Goal: Find specific page/section

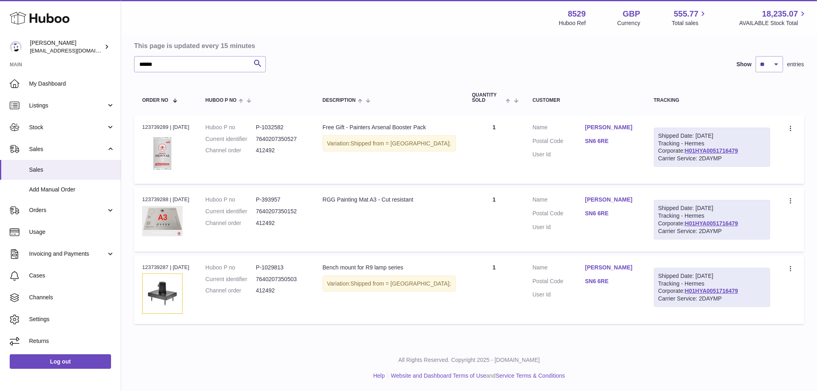
click at [691, 314] on td "Shipped Date: [DATE] Tracking - Hermes Corporate: H01HYA0051716479 Carrier Serv…" at bounding box center [711, 290] width 132 height 68
click at [689, 289] on link "H01HYA0051716479" at bounding box center [711, 290] width 53 height 6
click at [490, 305] on td "Quantity 1" at bounding box center [494, 290] width 61 height 68
drag, startPoint x: 279, startPoint y: 289, endPoint x: 208, endPoint y: 268, distance: 73.5
click at [208, 268] on td "Huboo P no P-1029813 Current identifier 7640207350503 Channel order 412492" at bounding box center [255, 290] width 117 height 68
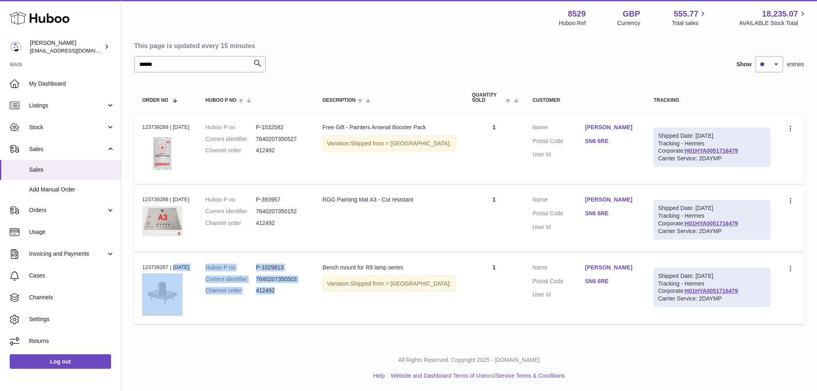
drag, startPoint x: 140, startPoint y: 264, endPoint x: 281, endPoint y: 287, distance: 142.3
click at [281, 287] on tr "Order no 123739287 | [DATE] Huboo P no P-1029813 Current identifier 76402073505…" at bounding box center [469, 290] width 670 height 68
copy tr "123739287 | [DATE] Huboo P no P-1029813 Current identifier 7640207350503 Channe…"
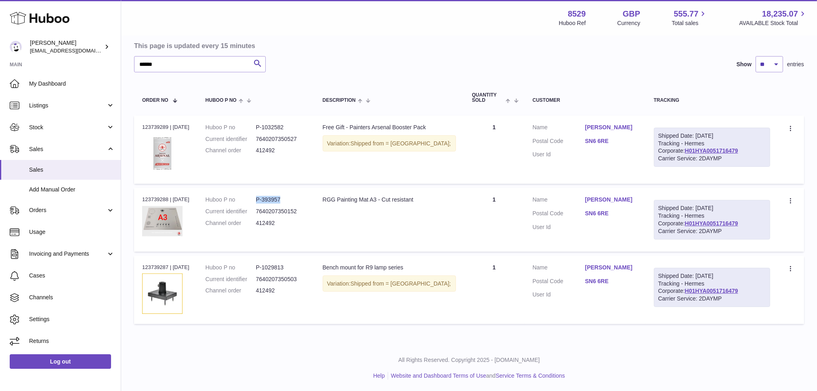
drag, startPoint x: 287, startPoint y: 198, endPoint x: 259, endPoint y: 199, distance: 27.9
click at [259, 199] on dl "Huboo P no P-393957 Current identifier 7640207350152 Channel order 412492" at bounding box center [255, 213] width 101 height 35
copy dl "P-393957"
drag, startPoint x: 289, startPoint y: 124, endPoint x: 259, endPoint y: 126, distance: 30.3
click at [259, 126] on dl "Huboo P no P-1032582 Current identifier 7640207350527 Channel order 412492" at bounding box center [255, 141] width 101 height 35
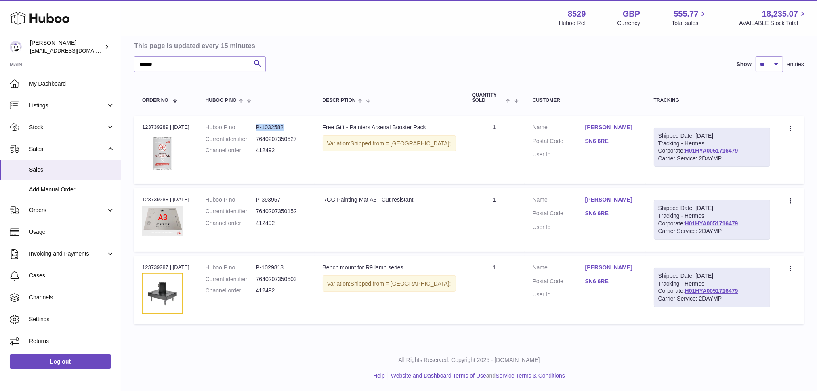
copy dl "P-1032582"
click at [169, 198] on div "Order no 123739288 | [DATE]" at bounding box center [165, 199] width 47 height 7
click at [167, 198] on div "Order no 123739288 | [DATE]" at bounding box center [165, 199] width 47 height 7
drag, startPoint x: 167, startPoint y: 196, endPoint x: 147, endPoint y: 199, distance: 19.6
click at [141, 197] on td "Order no 123739288 | [DATE]" at bounding box center [165, 220] width 63 height 64
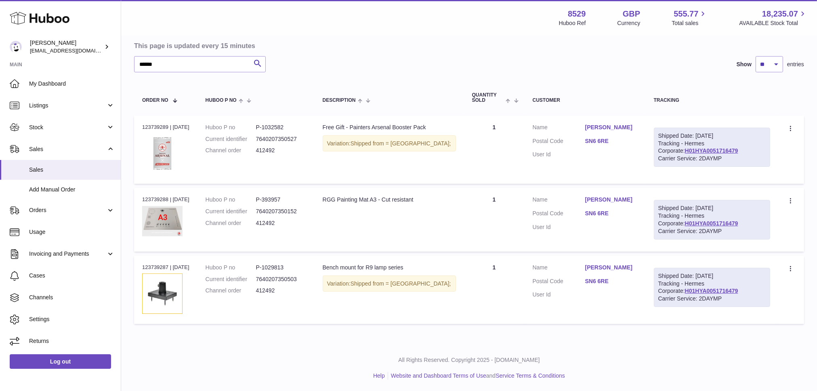
copy div "123739288"
click at [276, 128] on dd "P-1032582" at bounding box center [281, 128] width 50 height 8
click at [160, 127] on div "Order no 123739289 | [DATE]" at bounding box center [165, 127] width 47 height 7
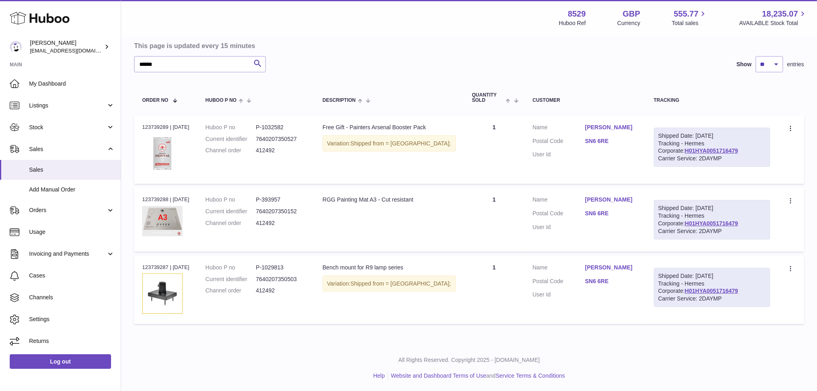
copy div "123739289"
copy link "H01HYA0051716479"
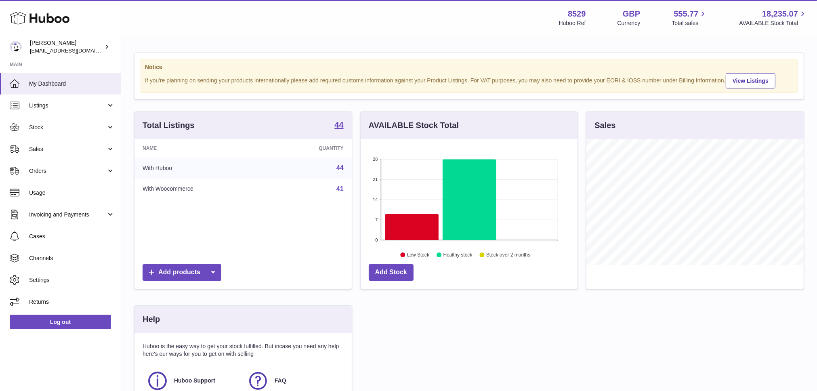
scroll to position [126, 217]
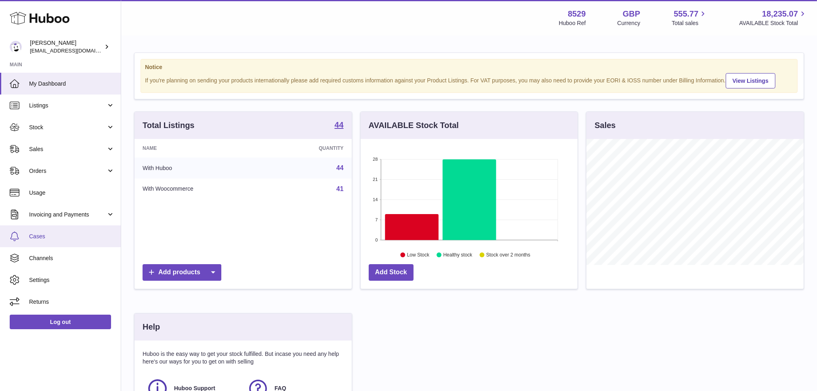
click at [32, 230] on link "Cases" at bounding box center [60, 236] width 121 height 22
